Goal: Transaction & Acquisition: Purchase product/service

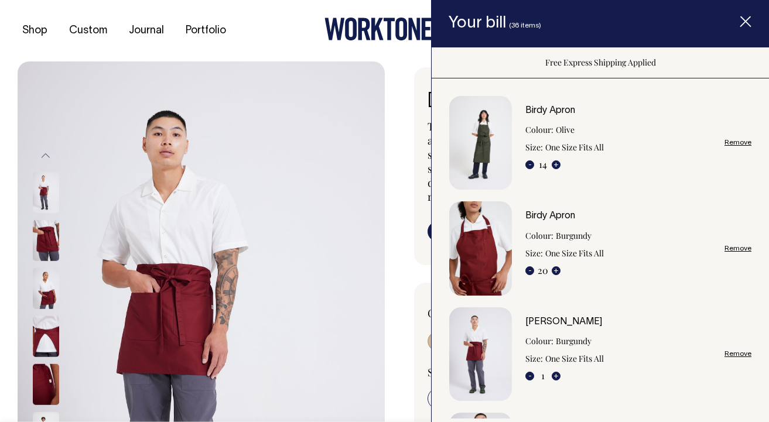
select select "Burgundy"
click at [555, 166] on button "+" at bounding box center [556, 164] width 9 height 9
type input "15"
click at [556, 162] on button "+" at bounding box center [556, 164] width 9 height 9
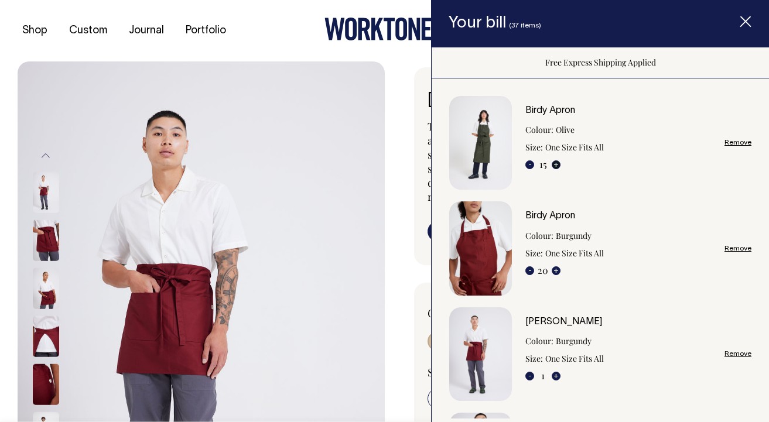
click at [556, 162] on button "+" at bounding box center [556, 164] width 9 height 9
type input "16"
click at [556, 162] on button "+" at bounding box center [556, 164] width 9 height 9
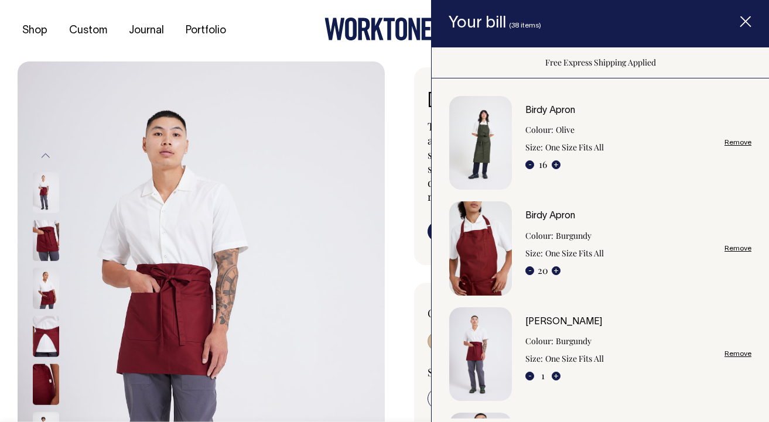
click at [556, 162] on button "+" at bounding box center [556, 164] width 9 height 9
type input "17"
click at [532, 165] on button "-" at bounding box center [529, 164] width 9 height 9
type input "16"
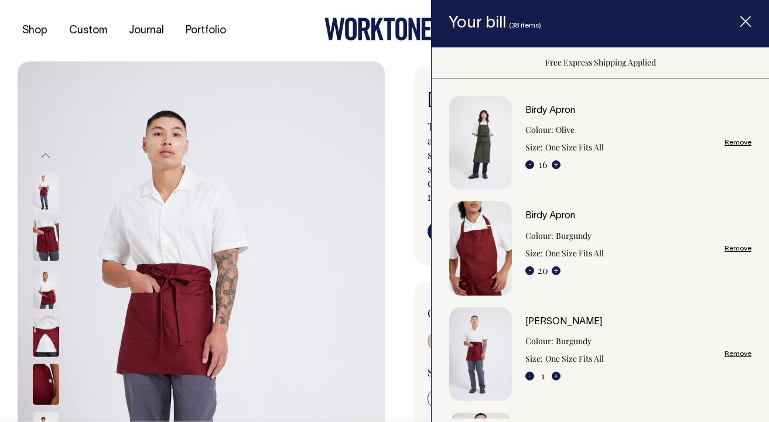
click at [532, 165] on button "-" at bounding box center [529, 164] width 9 height 9
type input "15"
click at [532, 269] on button "-" at bounding box center [529, 270] width 9 height 9
type input "19"
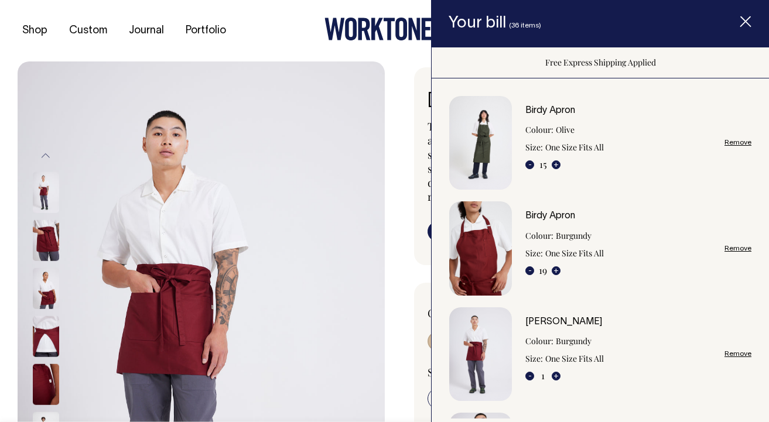
click at [529, 270] on button "-" at bounding box center [529, 270] width 9 height 9
type input "17"
click at [529, 270] on button "-" at bounding box center [529, 270] width 9 height 9
click at [530, 269] on button "-" at bounding box center [529, 270] width 9 height 9
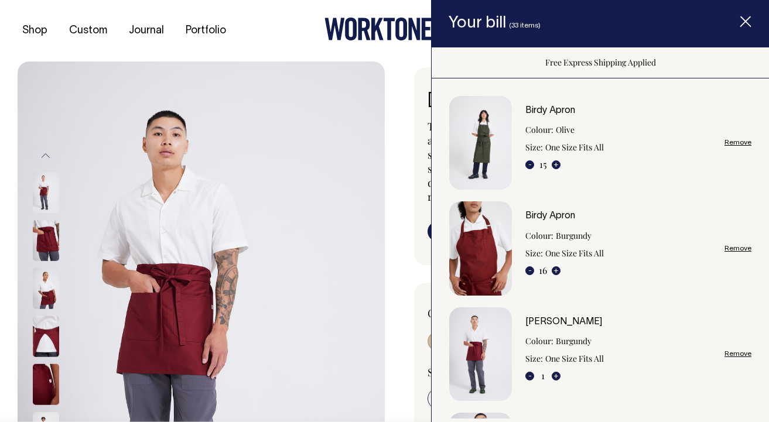
type input "15"
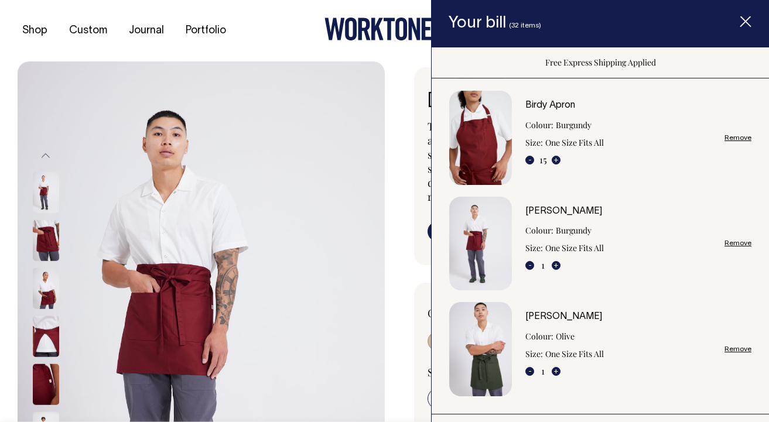
scroll to position [114, 0]
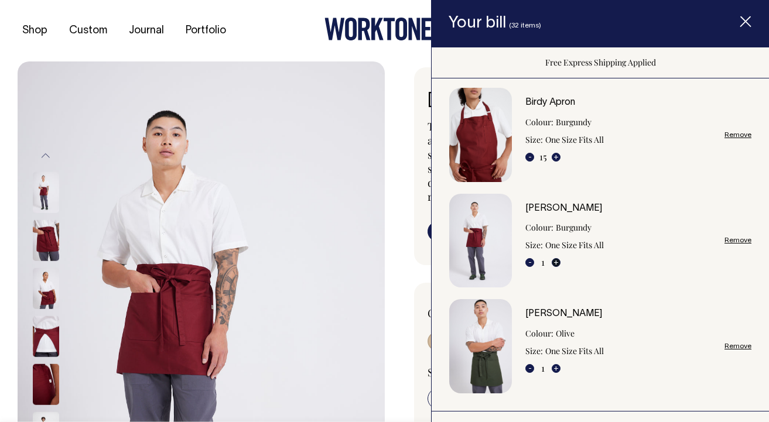
click at [556, 262] on button "+" at bounding box center [556, 262] width 9 height 9
type input "2"
click at [556, 262] on button "+" at bounding box center [556, 262] width 9 height 9
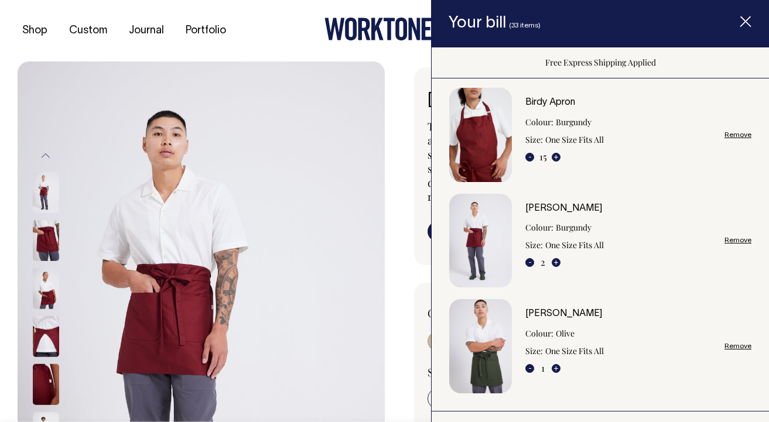
click at [551, 261] on div "- 2 +" at bounding box center [542, 262] width 35 height 14
click at [555, 261] on button "+" at bounding box center [556, 262] width 9 height 9
type input "3"
click at [555, 261] on button "+" at bounding box center [556, 262] width 9 height 9
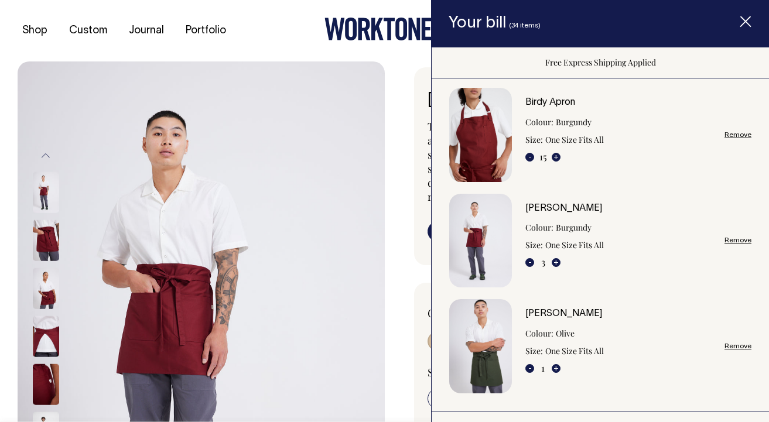
click at [555, 261] on button "+" at bounding box center [556, 262] width 9 height 9
type input "4"
click at [556, 260] on button "+" at bounding box center [556, 262] width 9 height 9
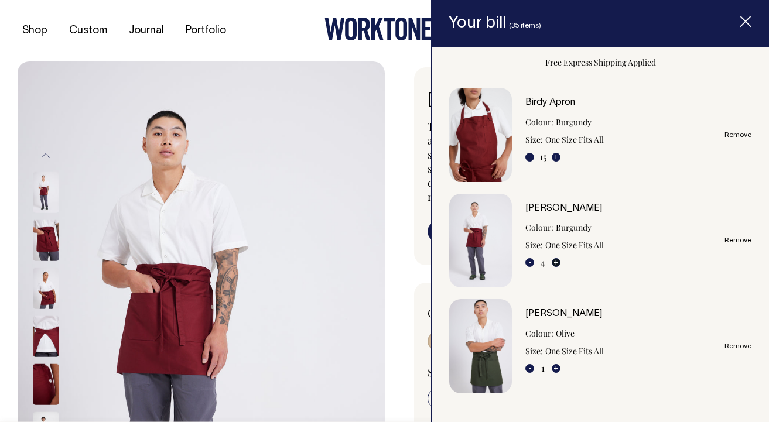
type input "5"
click at [556, 260] on button "+" at bounding box center [556, 262] width 9 height 9
type input "6"
click at [556, 260] on button "+" at bounding box center [556, 262] width 9 height 9
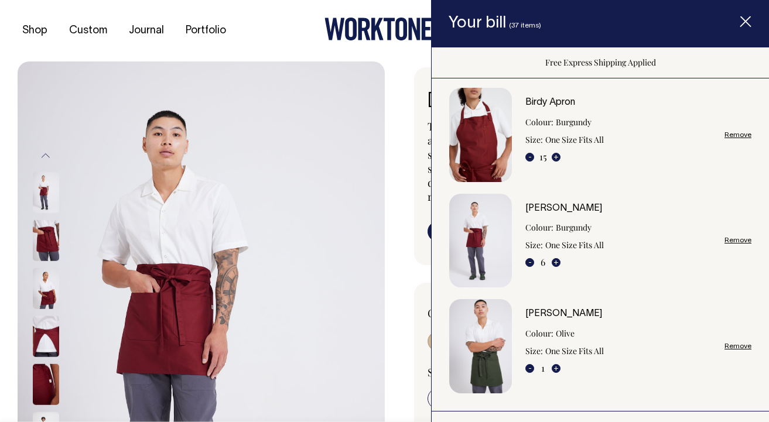
click at [556, 260] on button "+" at bounding box center [556, 262] width 9 height 9
type input "7"
click at [556, 262] on button "+" at bounding box center [556, 262] width 9 height 9
type input "8"
click at [553, 368] on button "+" at bounding box center [556, 368] width 9 height 9
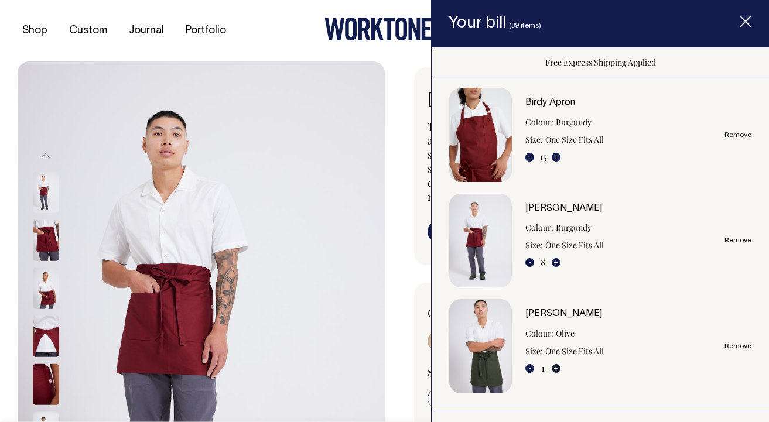
click at [553, 368] on button "+" at bounding box center [556, 368] width 9 height 9
type input "2"
click at [553, 368] on button "+" at bounding box center [556, 368] width 9 height 9
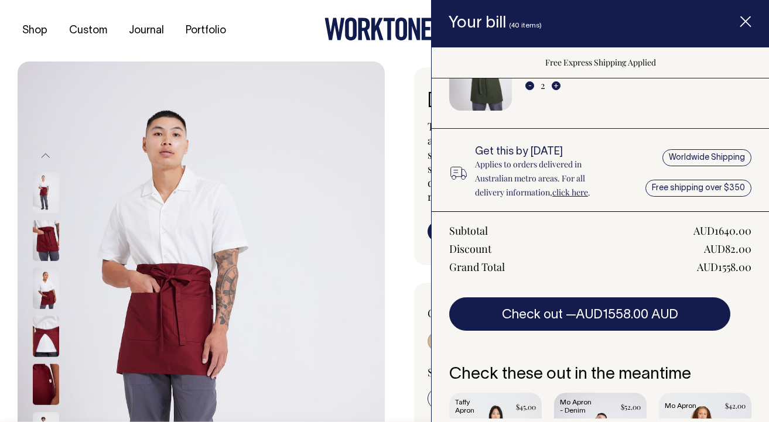
type input "3"
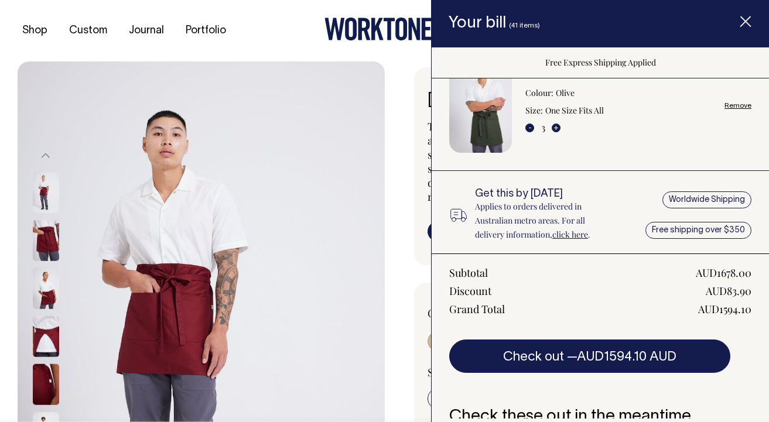
scroll to position [329, 0]
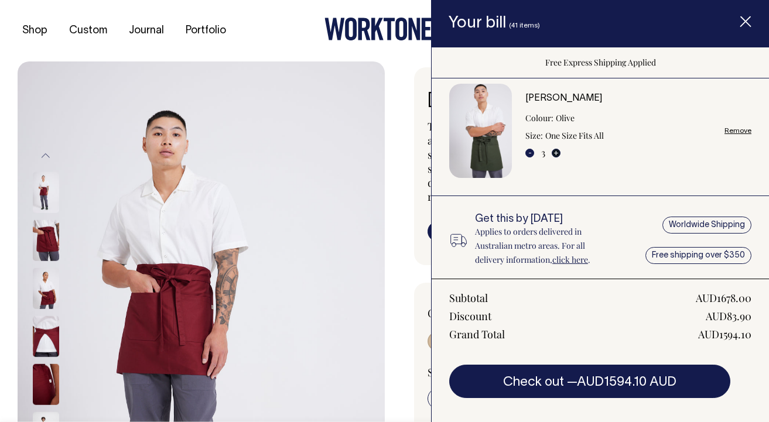
click at [557, 151] on button "+" at bounding box center [556, 153] width 9 height 9
type input "4"
type input "5"
click at [557, 151] on button "+" at bounding box center [556, 153] width 9 height 9
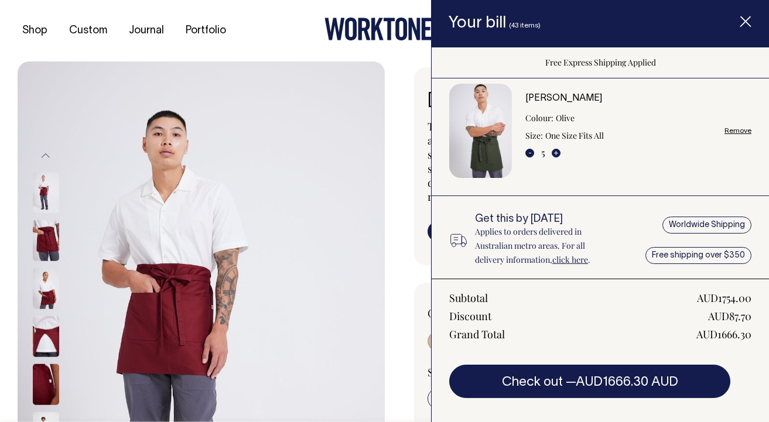
click at [557, 151] on button "+" at bounding box center [556, 153] width 9 height 9
type input "6"
click at [557, 151] on button "+" at bounding box center [556, 153] width 9 height 9
type input "7"
click at [557, 151] on button "+" at bounding box center [556, 153] width 9 height 9
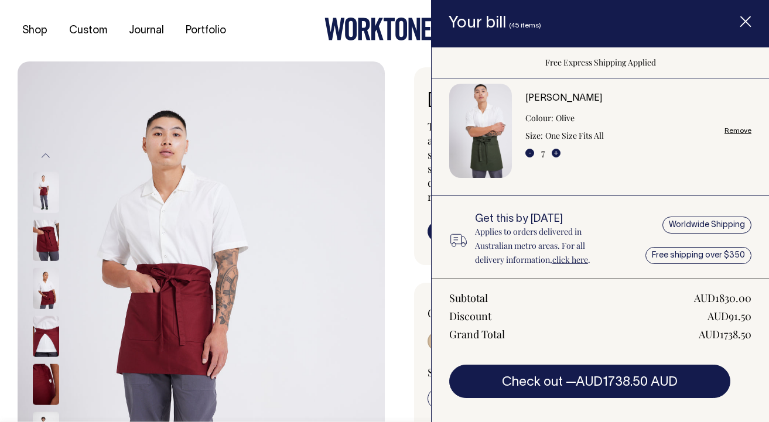
type input "8"
click at [557, 151] on button "+" at bounding box center [556, 153] width 9 height 9
type input "9"
click at [557, 151] on button "+" at bounding box center [556, 153] width 9 height 9
type input "10"
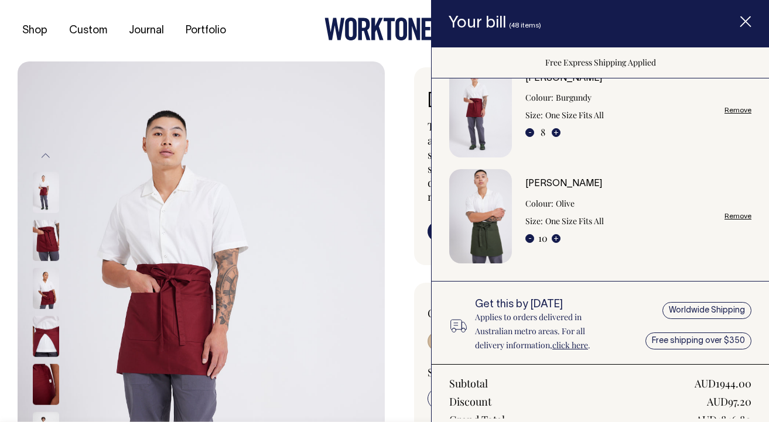
scroll to position [245, 0]
click at [558, 123] on div "[PERSON_NAME] Colour: Burgundy Size: One Size Fits All - 8 +" at bounding box center [564, 106] width 78 height 66
click at [558, 128] on button "+" at bounding box center [556, 131] width 9 height 9
type input "9"
click at [558, 128] on button "+" at bounding box center [556, 131] width 9 height 9
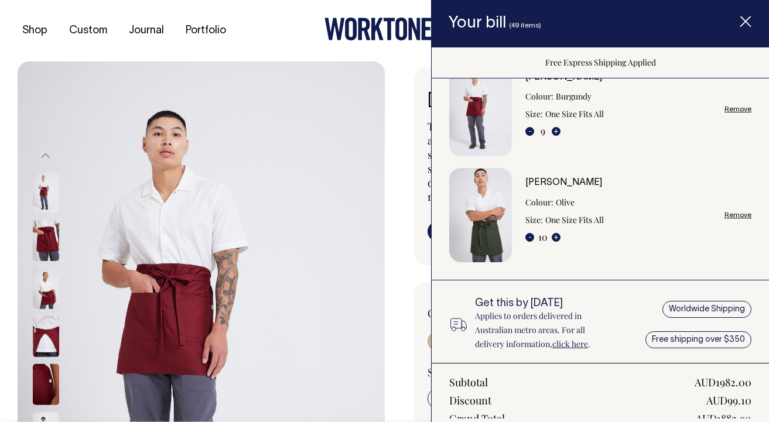
type input "10"
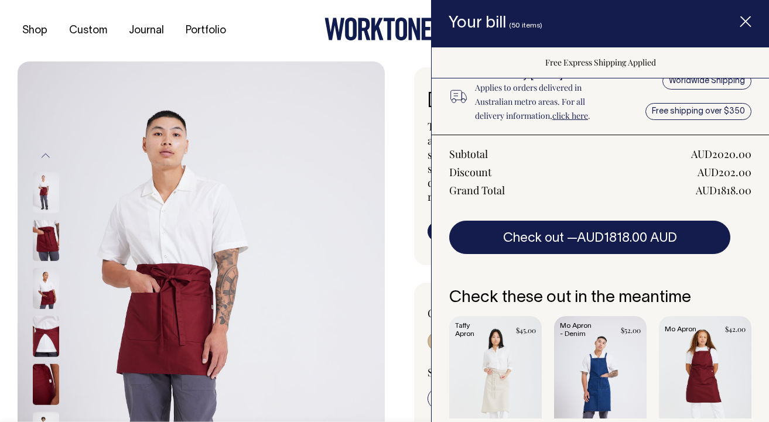
scroll to position [527, 0]
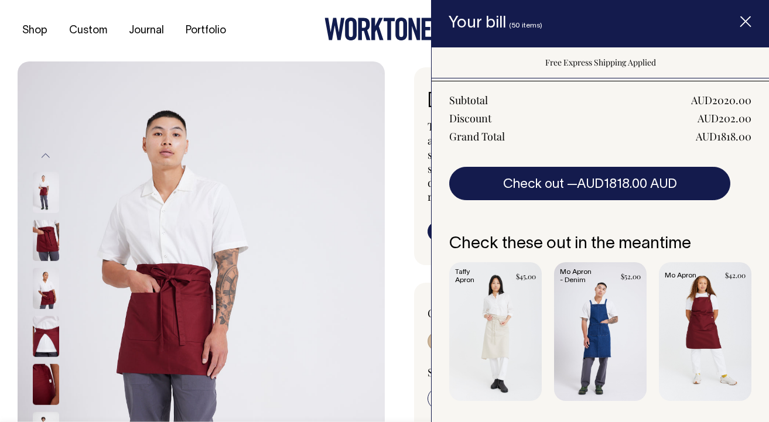
click at [746, 20] on line "Item added to your cart" at bounding box center [745, 21] width 9 height 9
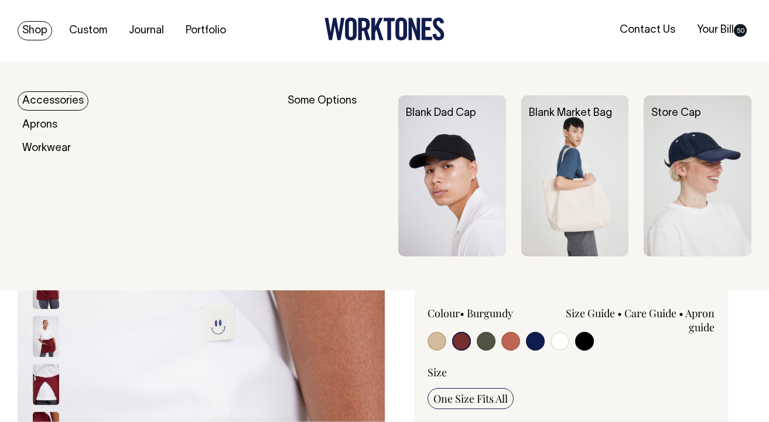
scroll to position [0, 0]
click at [32, 28] on link "Shop" at bounding box center [35, 30] width 35 height 19
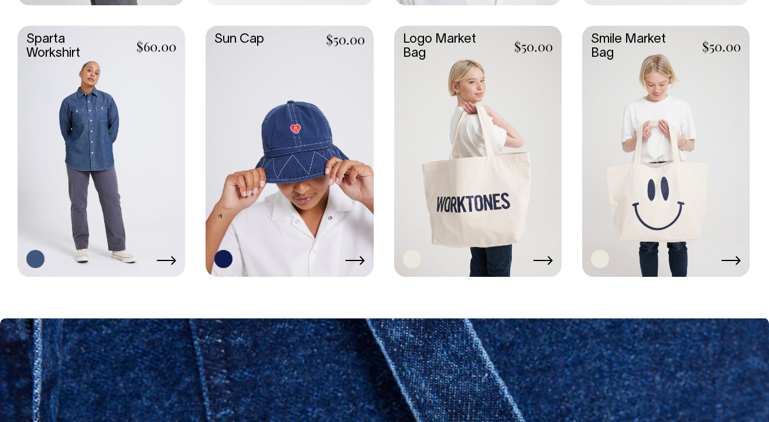
scroll to position [1900, 0]
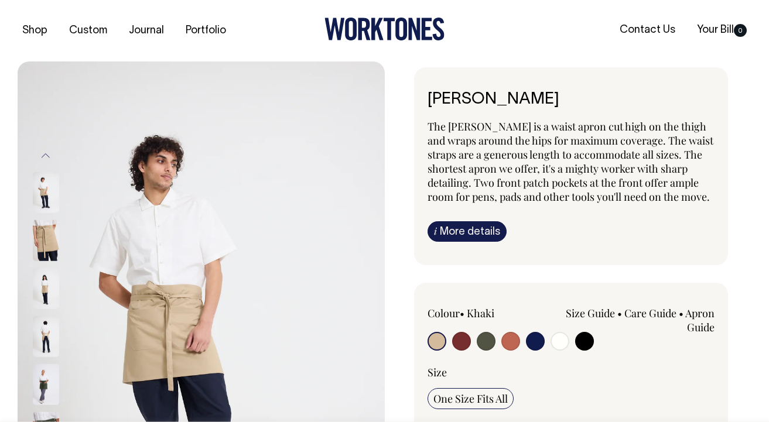
radio input "true"
select select "Burgundy"
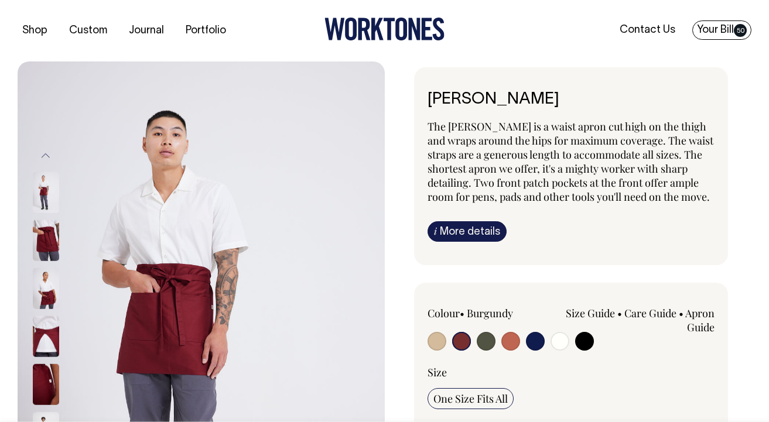
click at [729, 28] on link "Your Bill 50" at bounding box center [721, 29] width 59 height 19
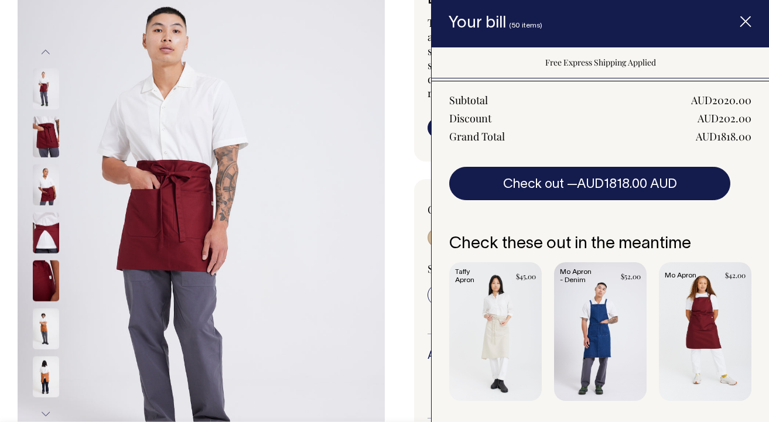
scroll to position [102, 0]
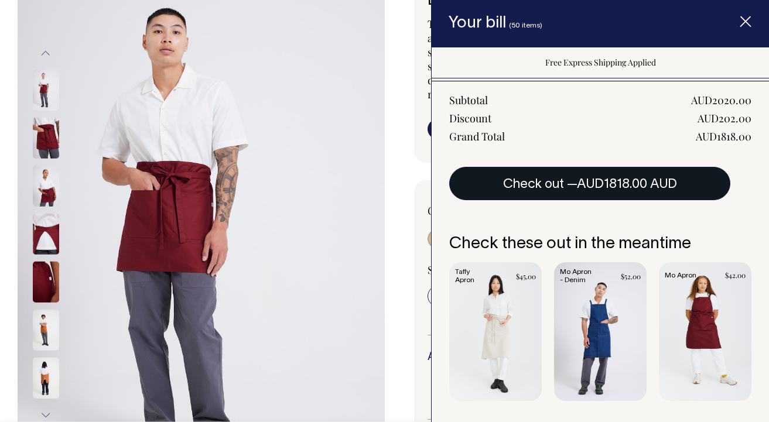
click at [649, 183] on span "AUD1818.00 AUD" at bounding box center [627, 185] width 100 height 12
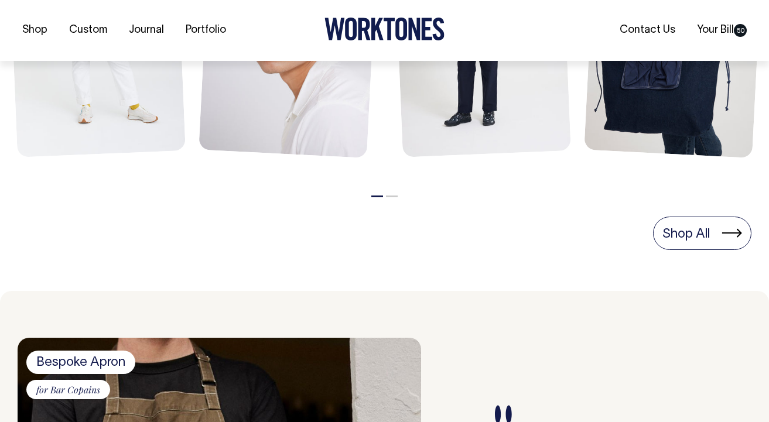
scroll to position [691, 0]
